Goal: Task Accomplishment & Management: Use online tool/utility

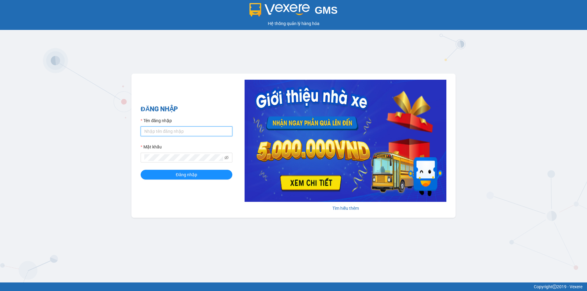
click at [179, 135] on input "Tên đăng nhập" at bounding box center [187, 132] width 92 height 10
type input "baotran.namhailimo"
click at [141, 170] on button "Đăng nhập" at bounding box center [187, 175] width 92 height 10
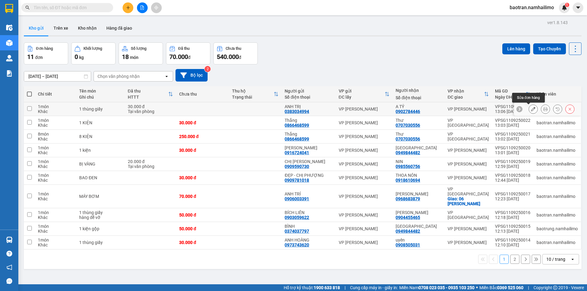
click at [543, 110] on icon at bounding box center [545, 109] width 4 height 4
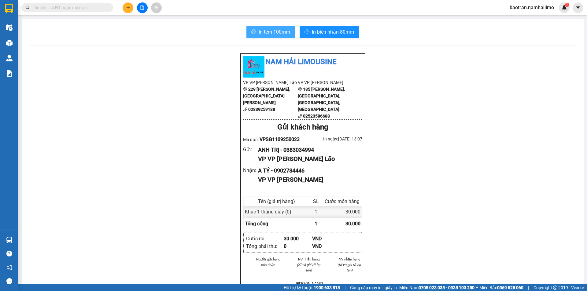
click at [259, 31] on span "In tem 100mm" at bounding box center [274, 32] width 31 height 8
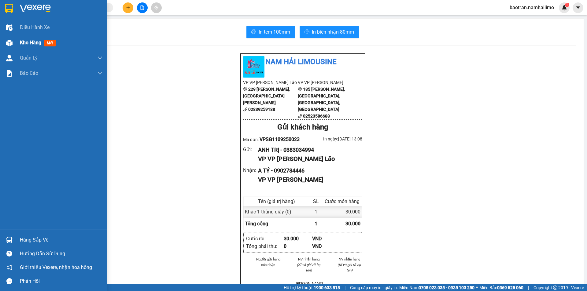
click at [31, 43] on span "Kho hàng" at bounding box center [30, 43] width 21 height 6
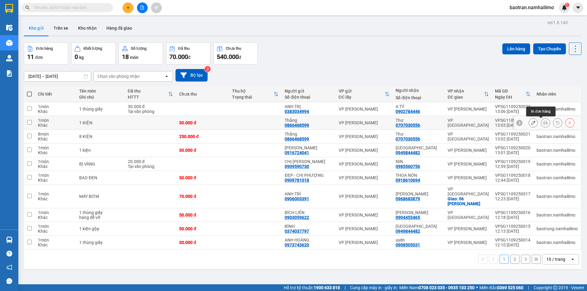
click at [543, 124] on icon at bounding box center [545, 123] width 4 height 4
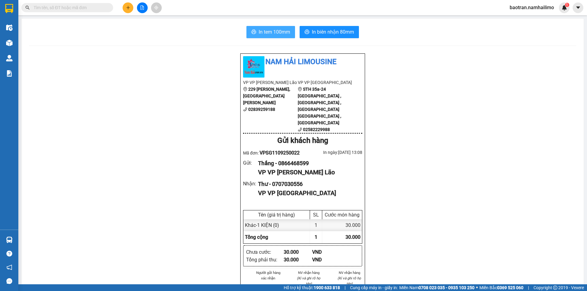
click at [278, 27] on button "In tem 100mm" at bounding box center [270, 32] width 49 height 12
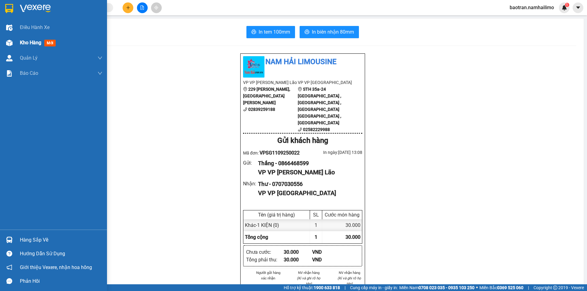
click at [20, 42] on div "Kho hàng mới" at bounding box center [53, 42] width 107 height 15
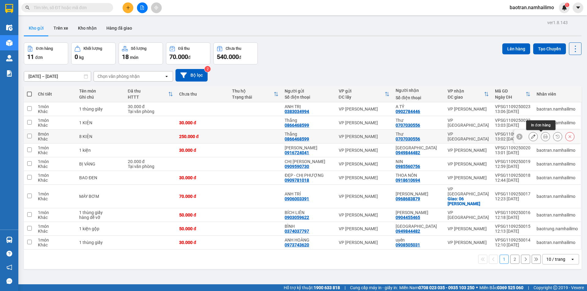
click at [543, 137] on icon at bounding box center [545, 137] width 4 height 4
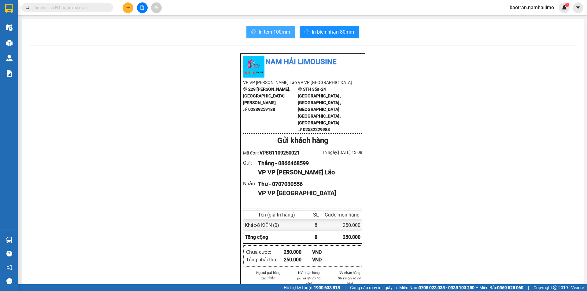
click at [289, 31] on button "In tem 100mm" at bounding box center [270, 32] width 49 height 12
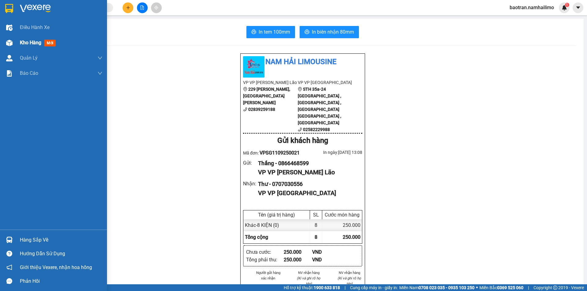
click at [14, 46] on div at bounding box center [9, 43] width 11 height 11
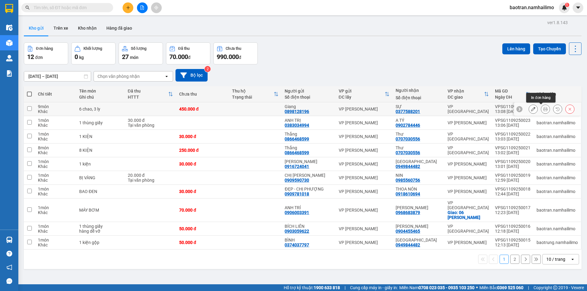
click at [541, 111] on button at bounding box center [545, 109] width 9 height 11
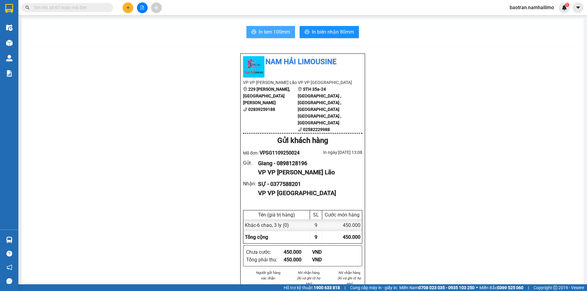
click at [274, 32] on span "In tem 100mm" at bounding box center [274, 32] width 31 height 8
